Goal: Obtain resource: Download file/media

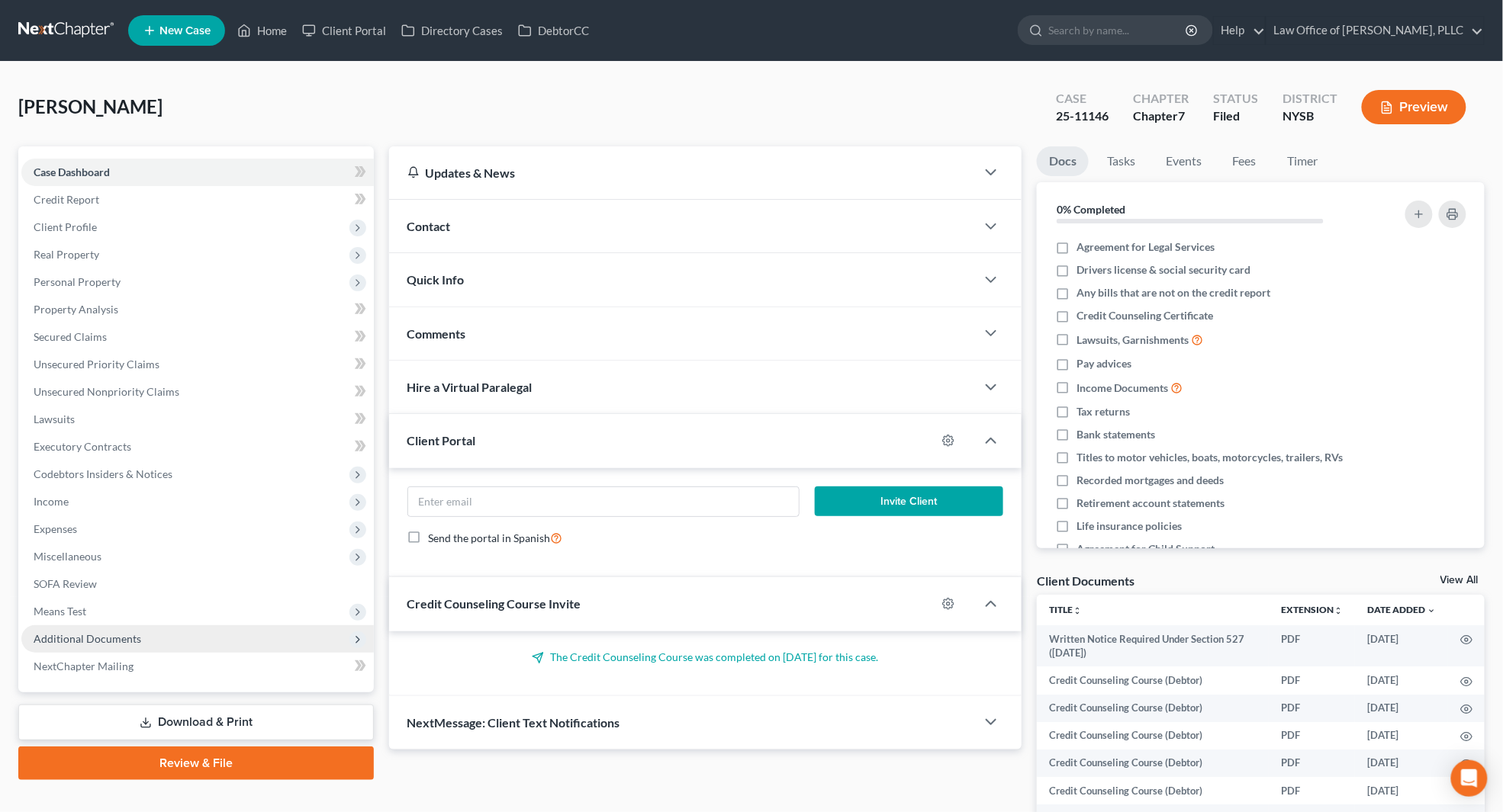
click at [310, 643] on span "Additional Documents" at bounding box center [197, 639] width 352 height 27
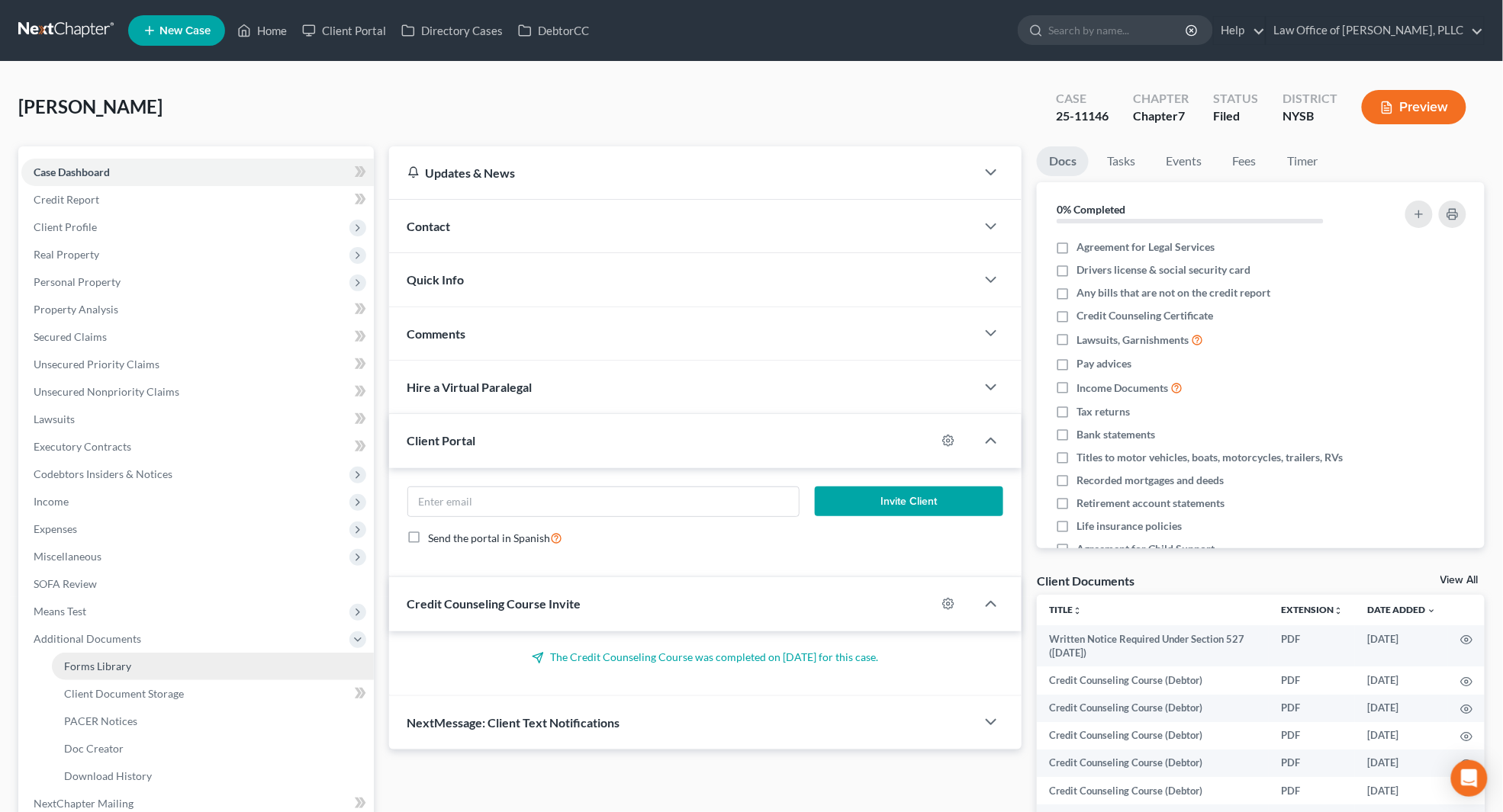
click at [185, 661] on link "Forms Library" at bounding box center [213, 666] width 322 height 27
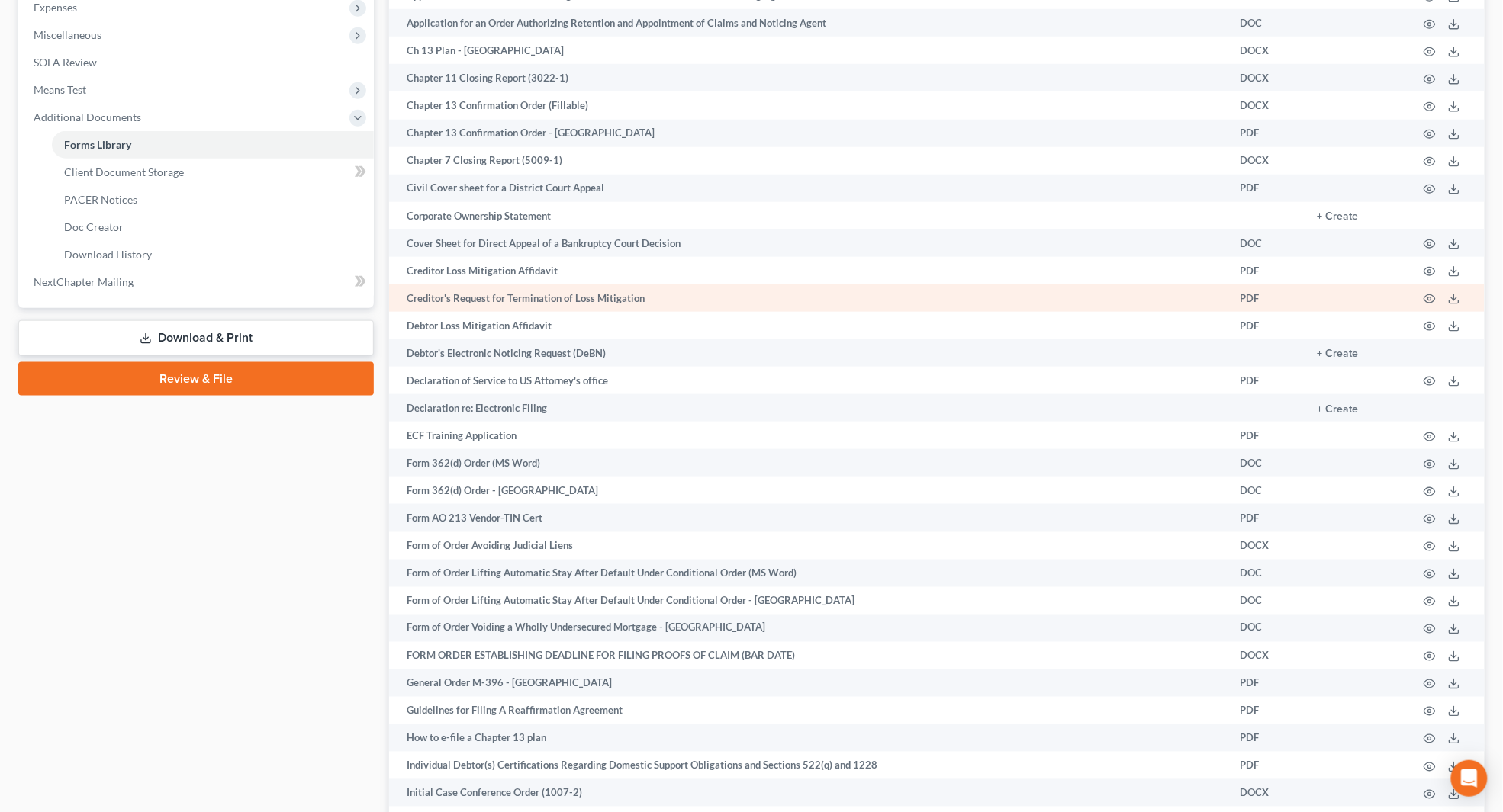
scroll to position [510, 0]
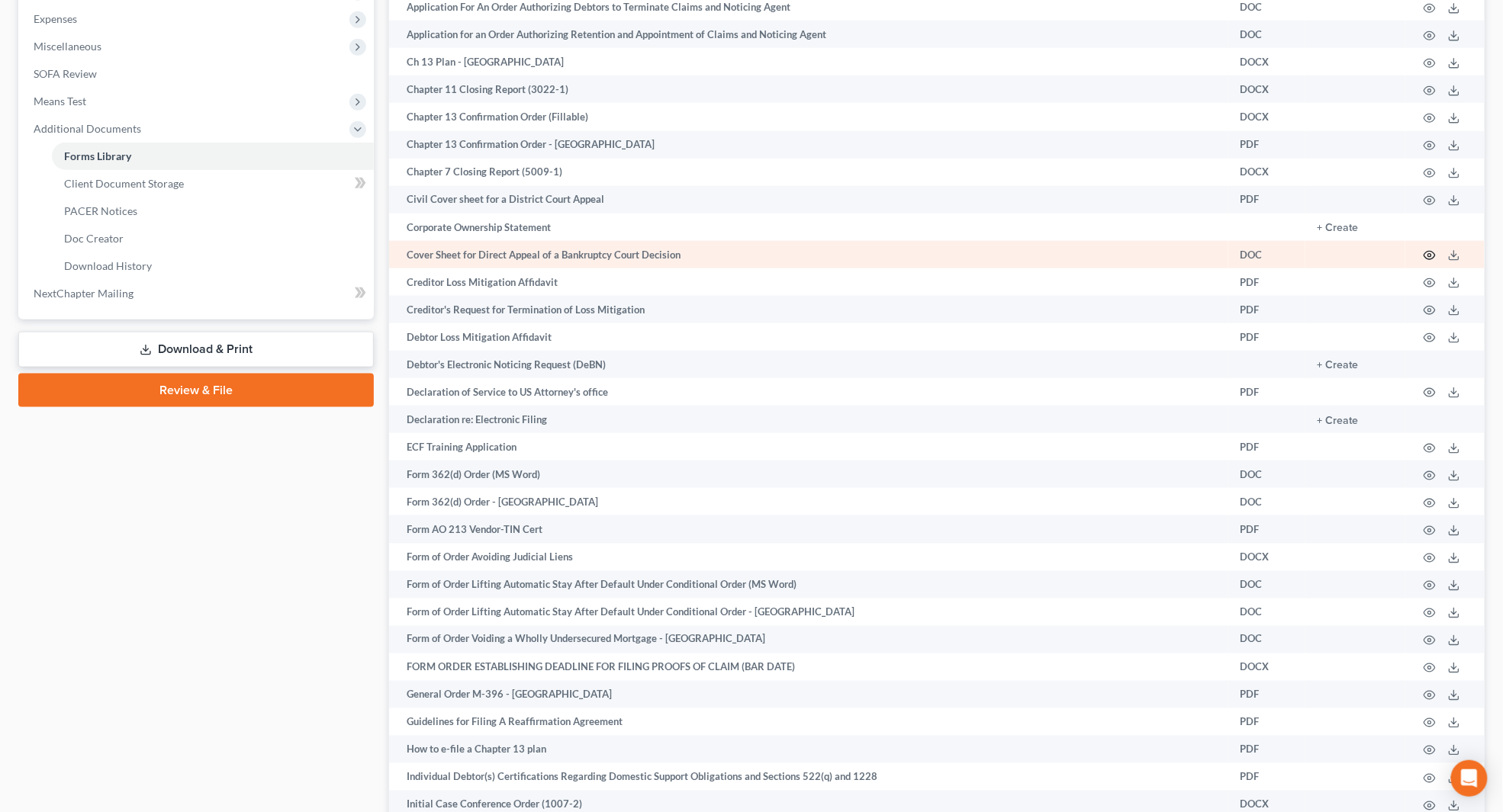
click at [1421, 253] on icon "button" at bounding box center [1429, 255] width 12 height 12
click at [1421, 254] on circle "button" at bounding box center [1429, 256] width 3 height 3
click at [1421, 253] on icon "button" at bounding box center [1429, 255] width 12 height 12
click at [1421, 252] on icon "button" at bounding box center [1429, 255] width 12 height 12
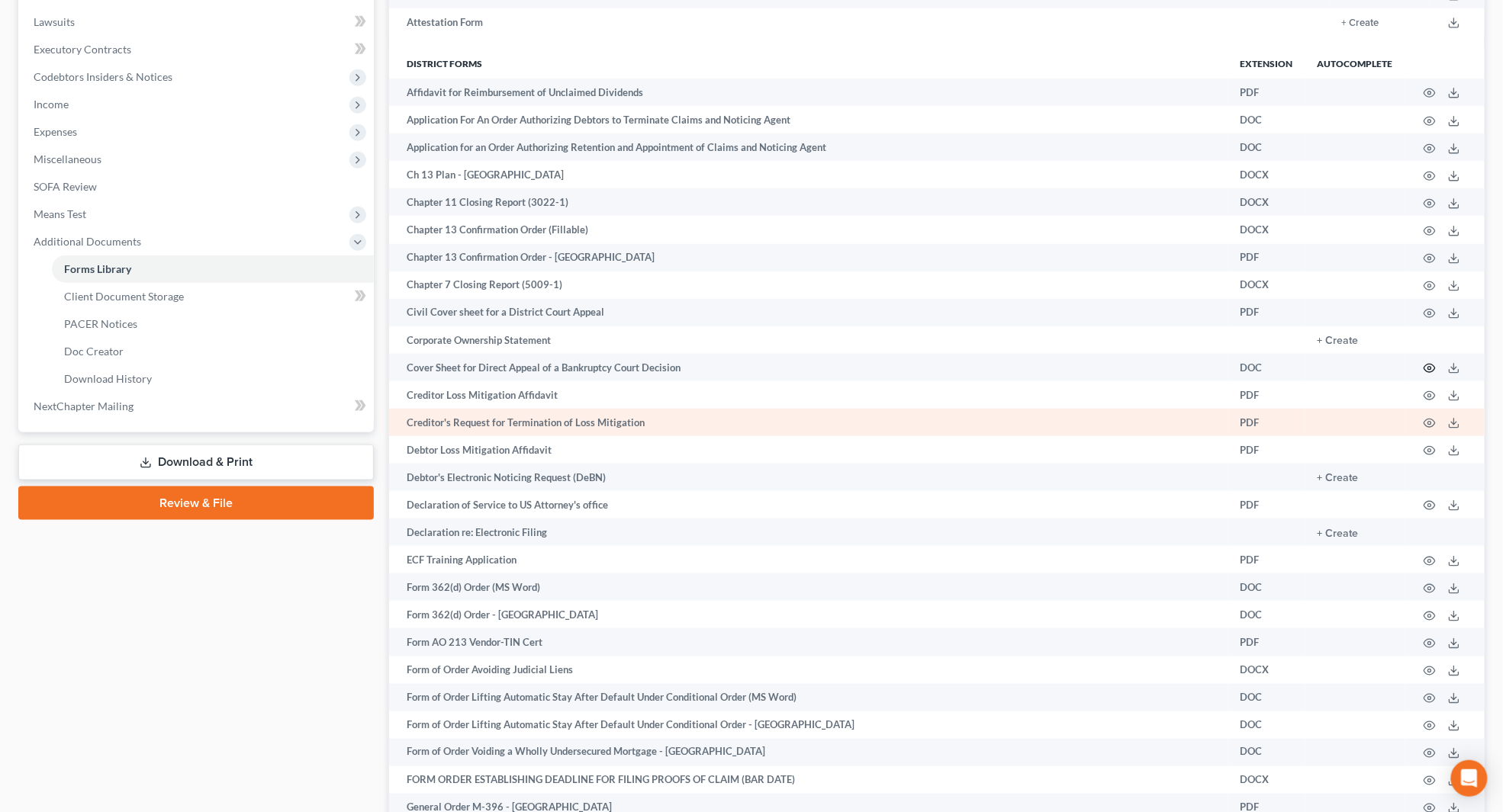
scroll to position [384, 0]
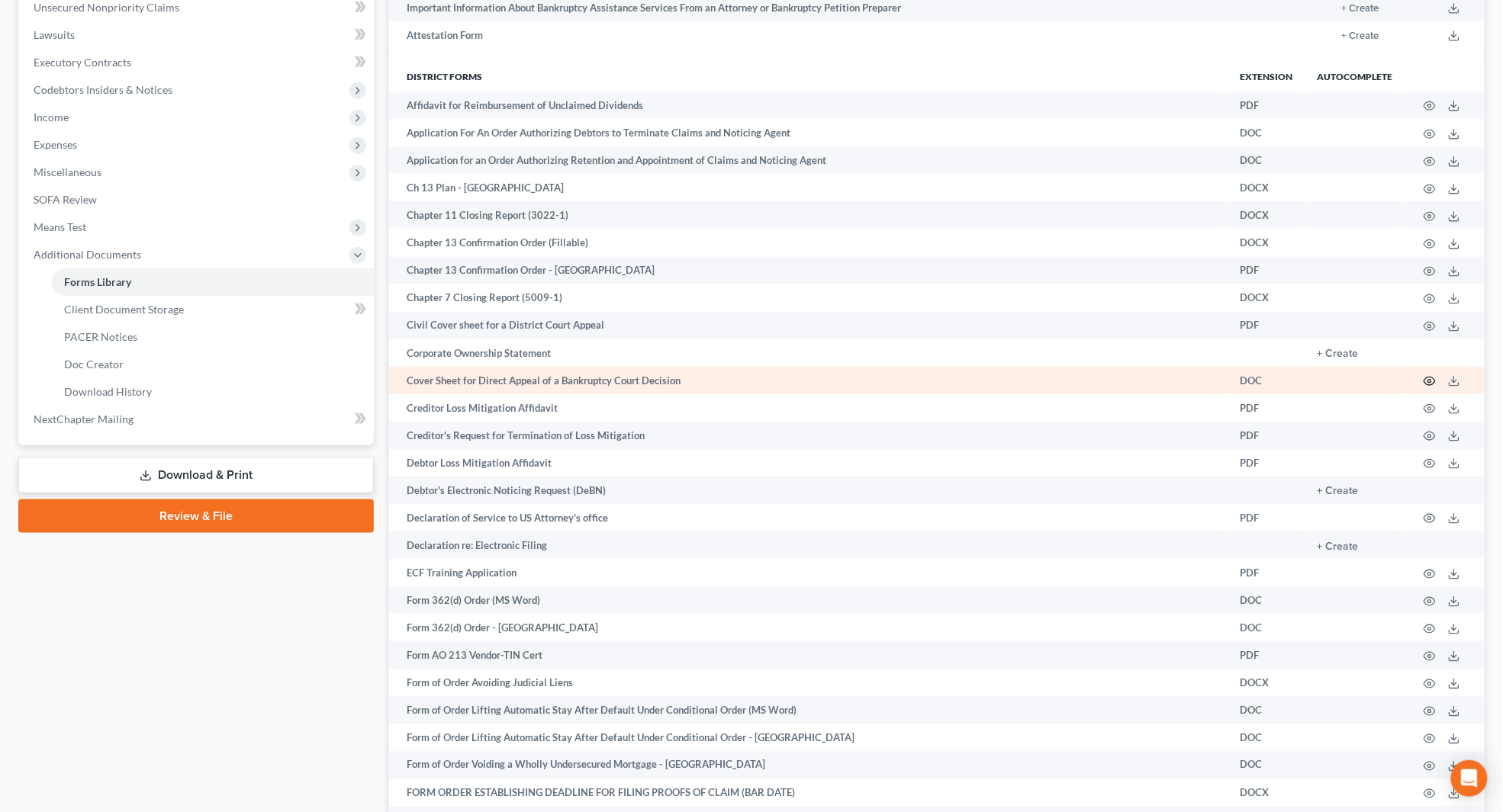
click at [1421, 382] on icon "button" at bounding box center [1430, 382] width 11 height 8
click at [1421, 378] on icon "button" at bounding box center [1429, 381] width 12 height 12
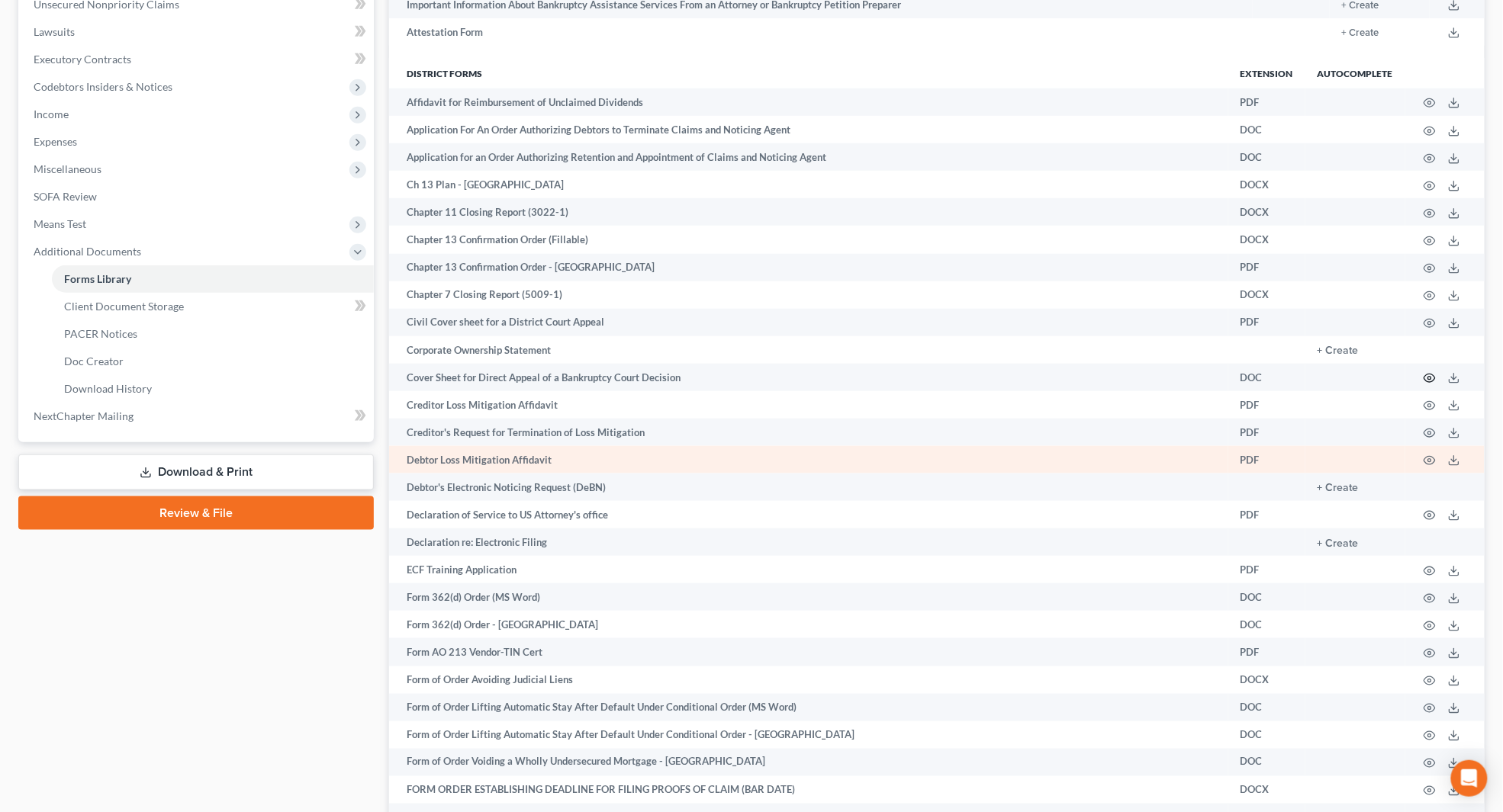
scroll to position [498, 0]
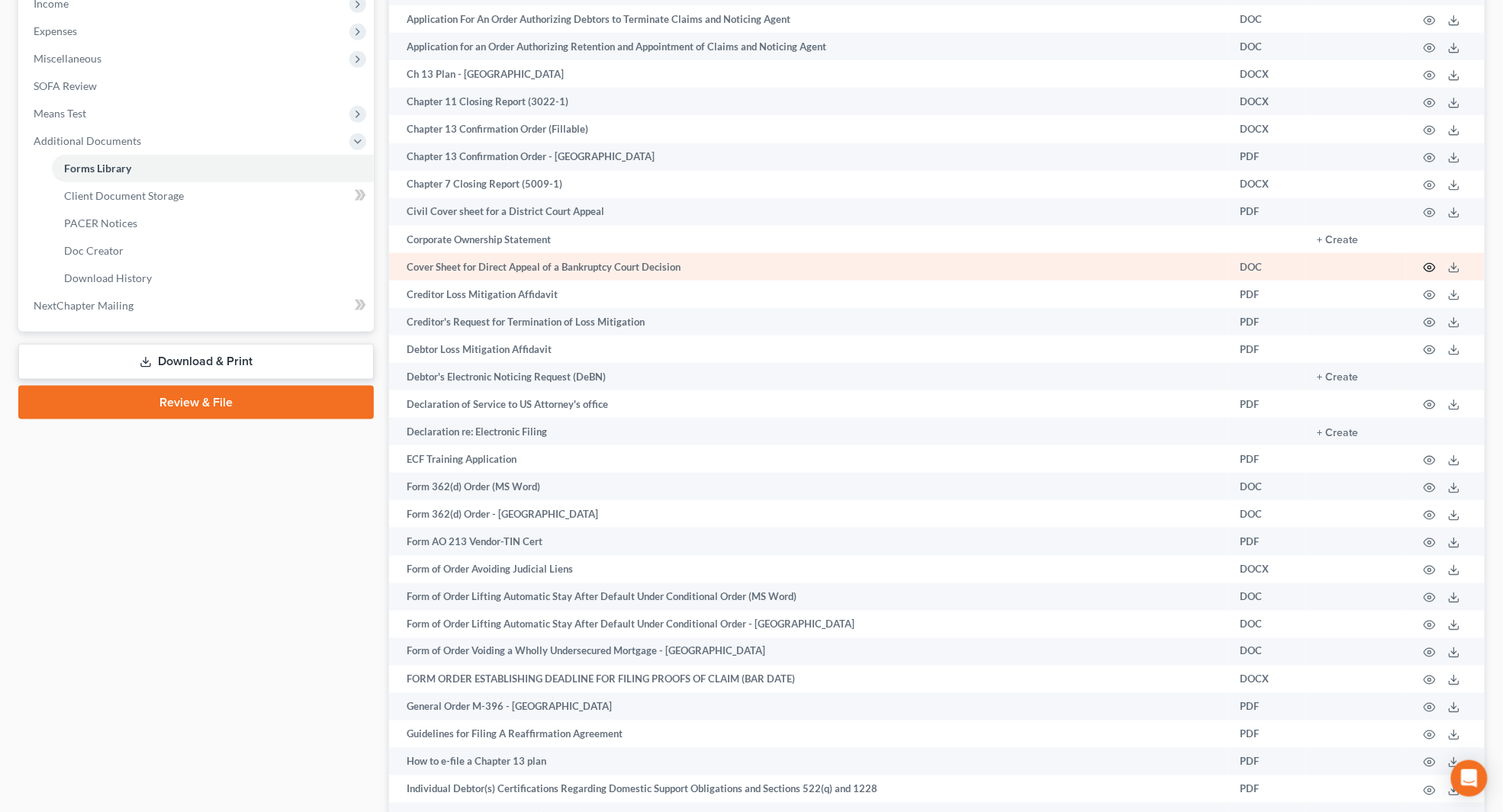
click at [1421, 266] on circle "button" at bounding box center [1429, 268] width 3 height 3
click at [1421, 267] on polyline at bounding box center [1454, 268] width 6 height 2
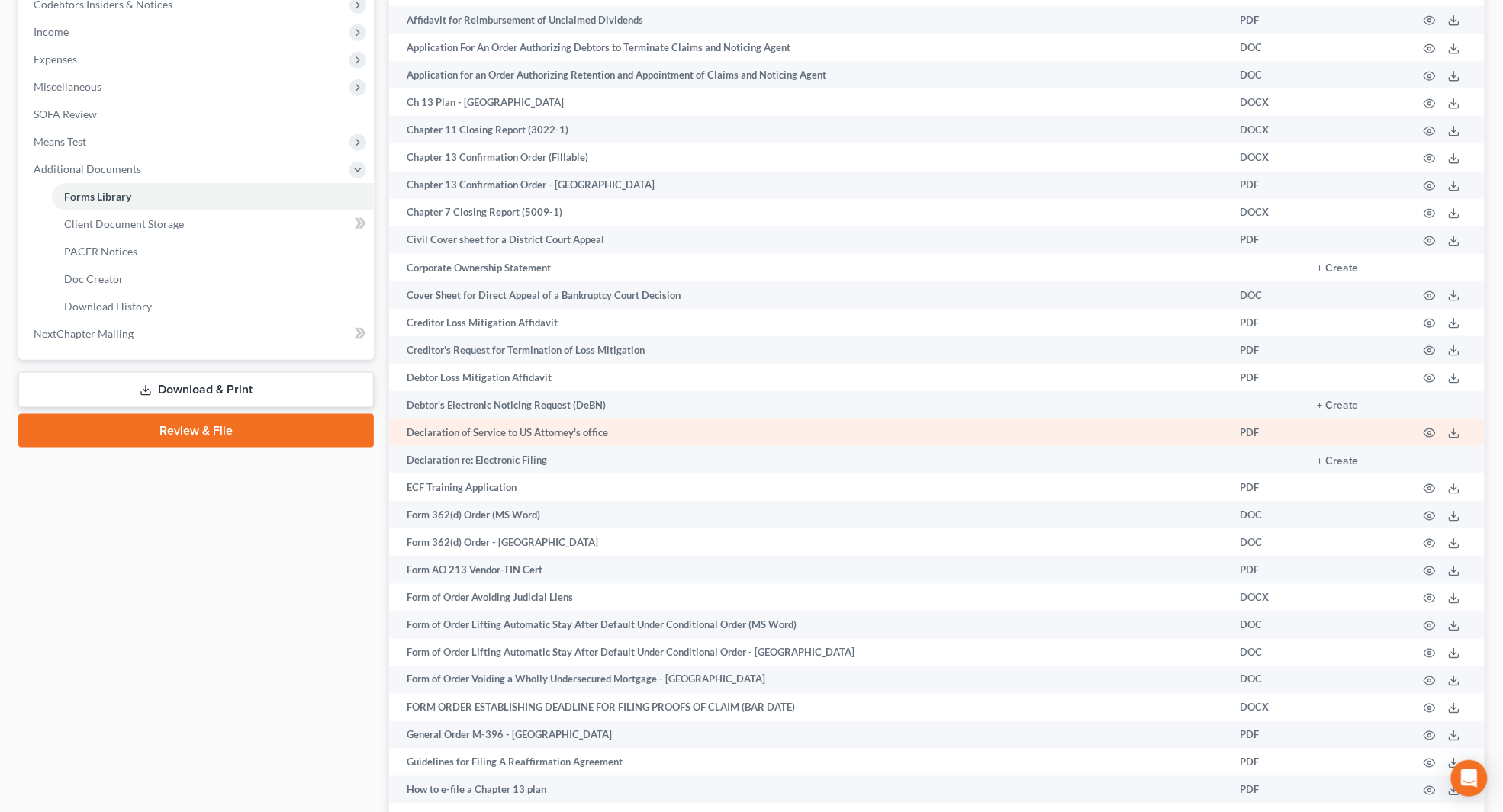
scroll to position [468, 0]
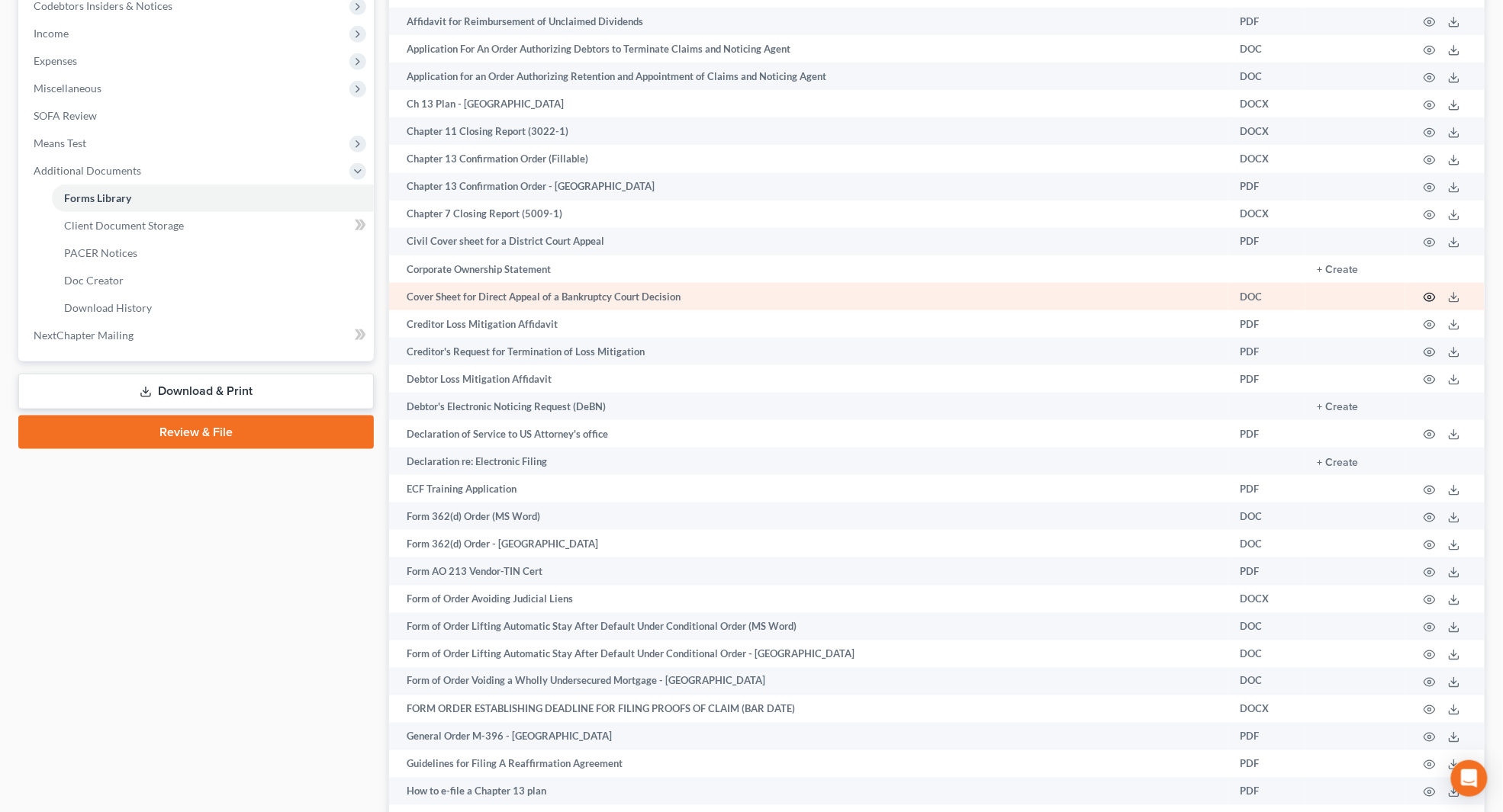
click at [1421, 293] on icon "button" at bounding box center [1429, 297] width 12 height 12
click at [1421, 292] on icon "button" at bounding box center [1429, 297] width 12 height 12
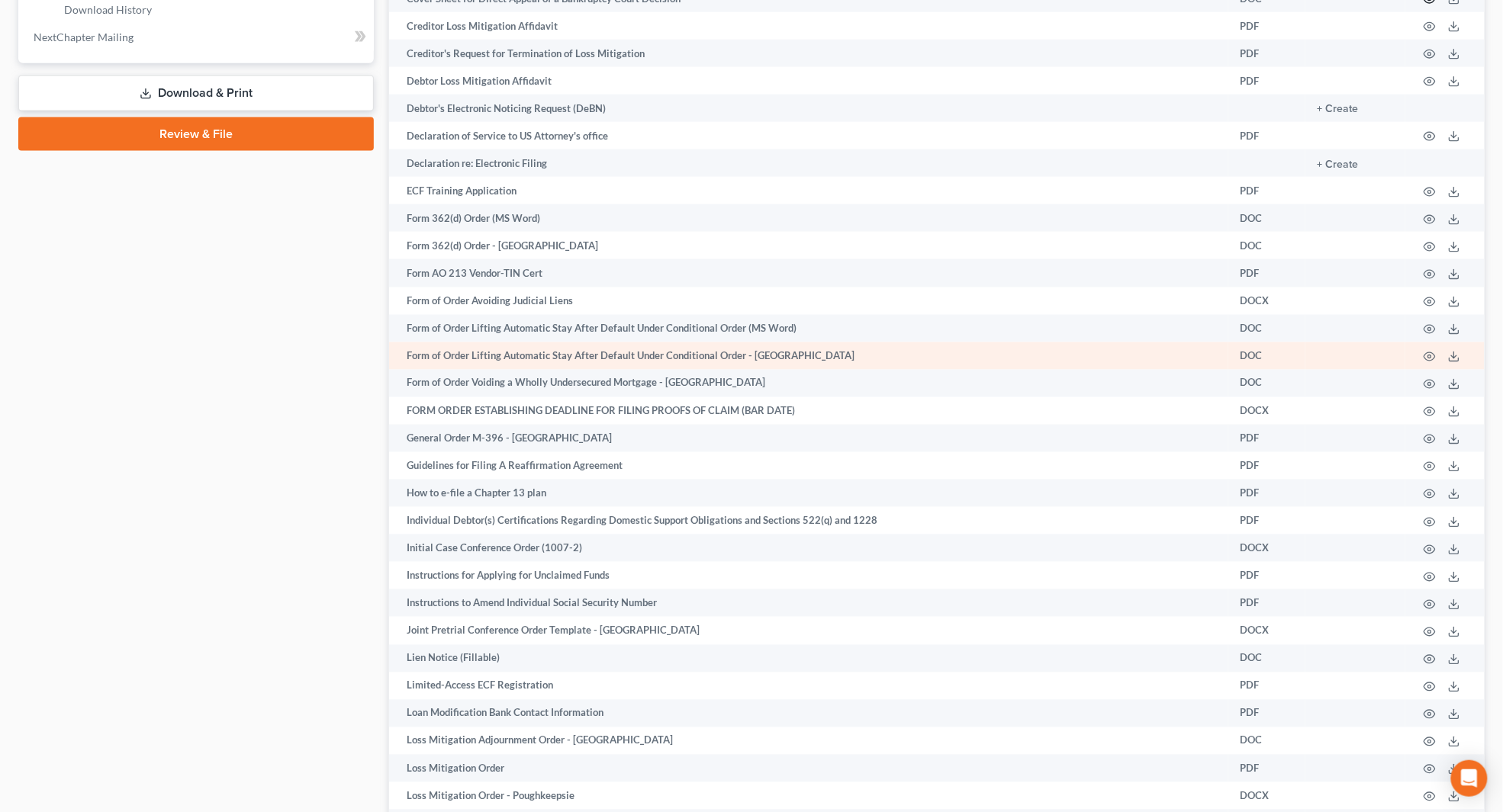
scroll to position [767, 0]
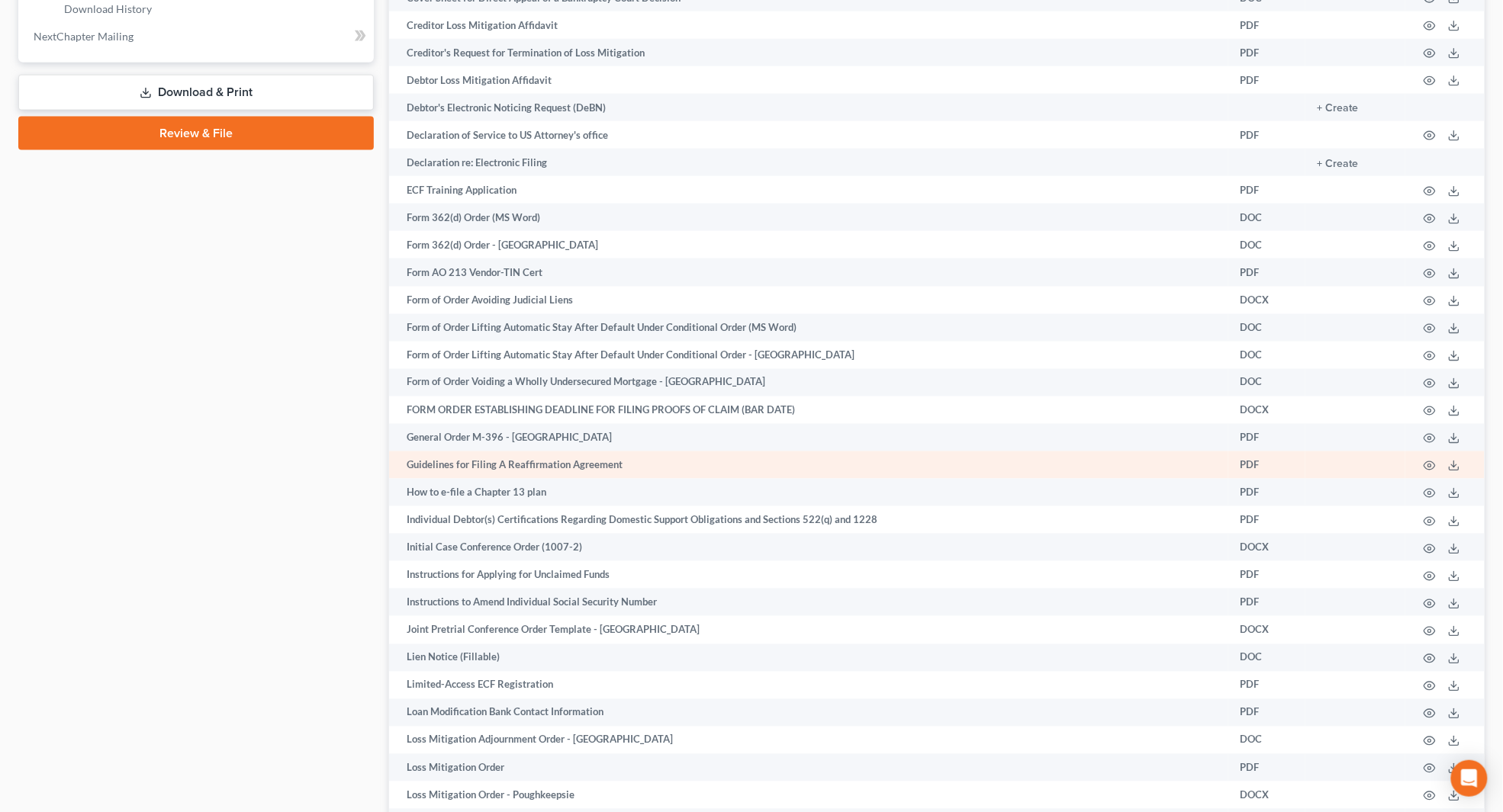
click at [1257, 461] on td "PDF" at bounding box center [1266, 465] width 77 height 27
click at [1421, 466] on icon "button" at bounding box center [1430, 466] width 11 height 8
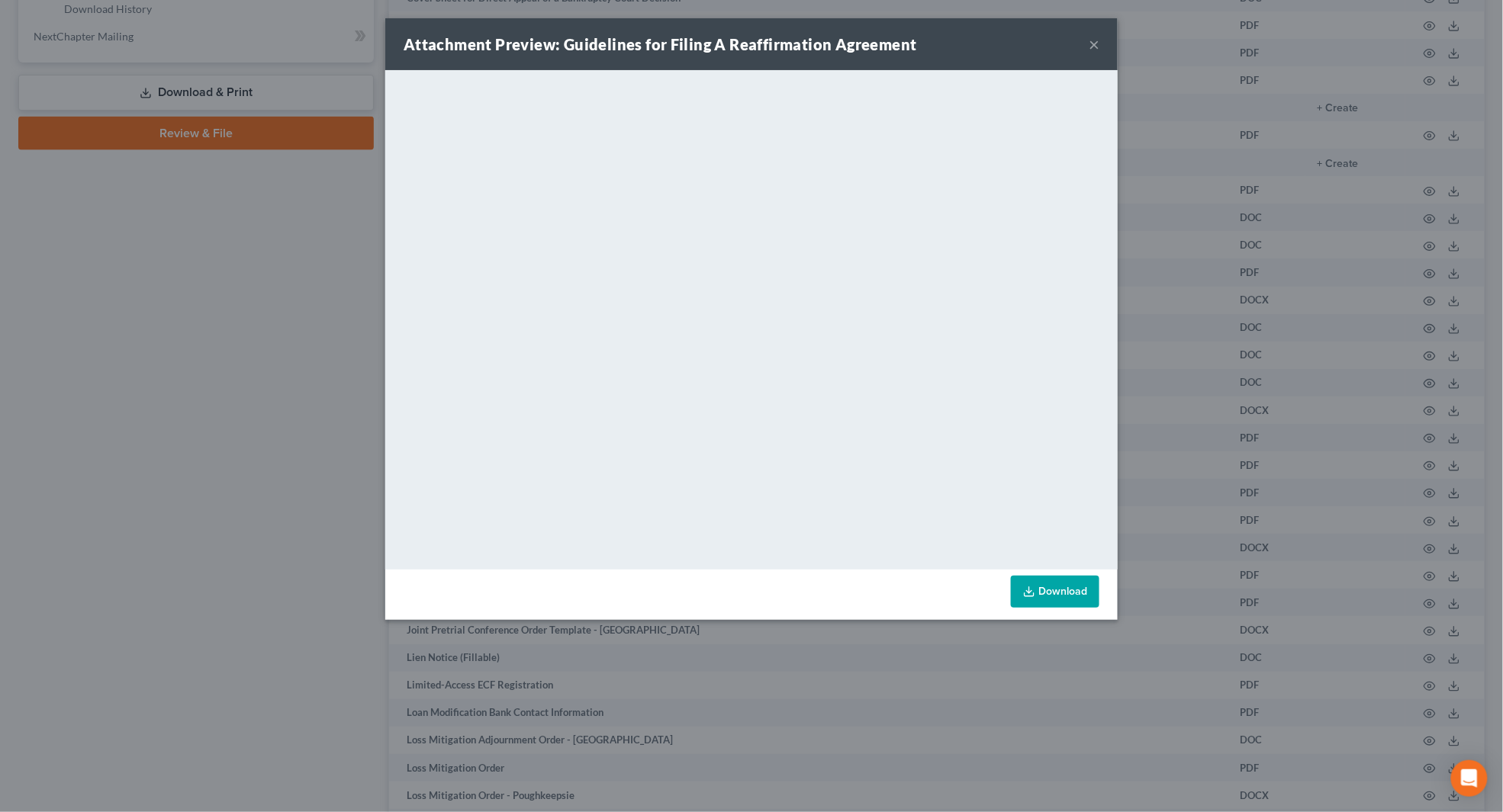
click at [334, 462] on div "Attachment Preview: Guidelines for Filing A Reaffirmation Agreement × Download" at bounding box center [752, 406] width 1503 height 812
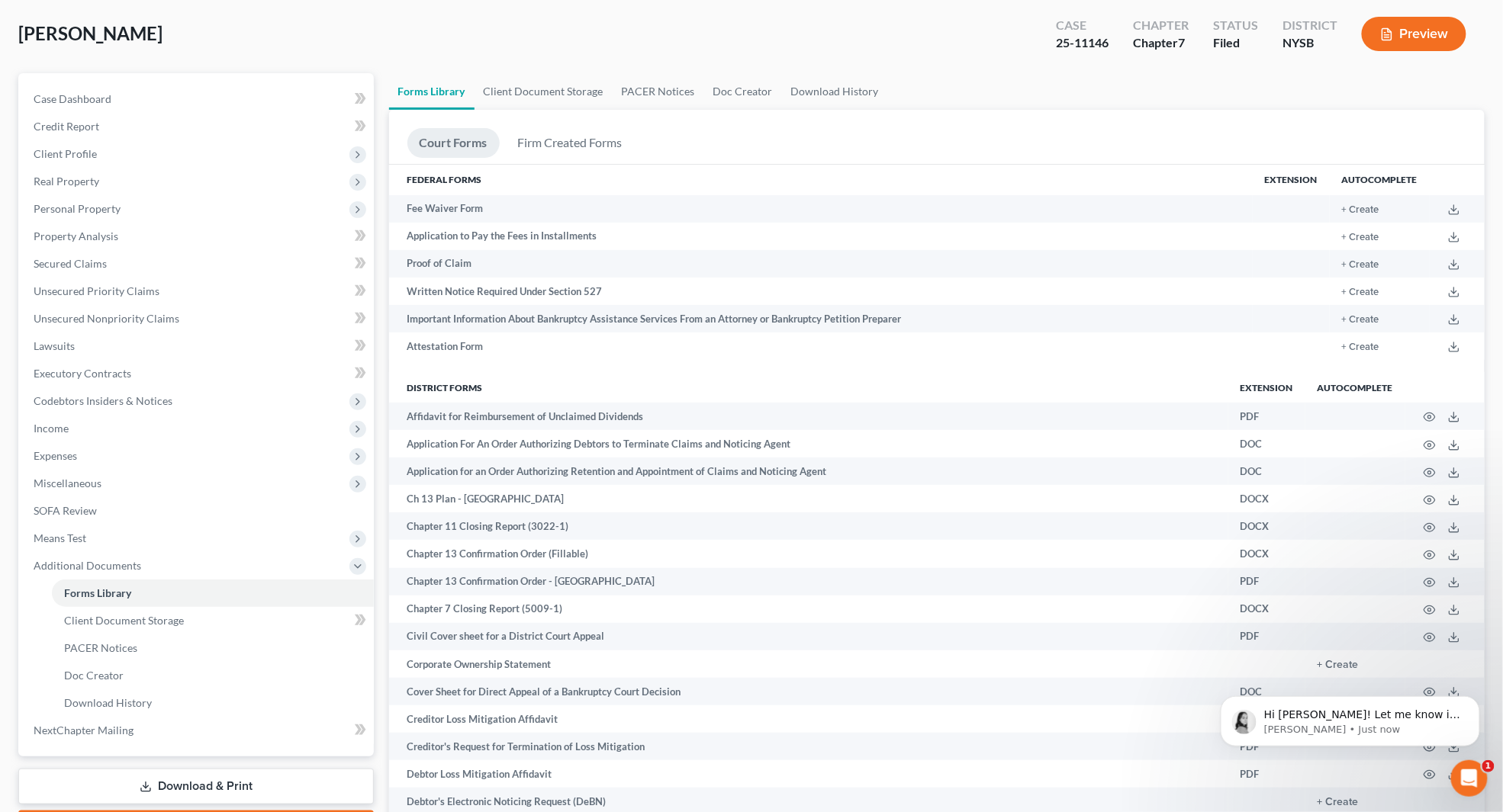
scroll to position [0, 0]
